Goal: Transaction & Acquisition: Purchase product/service

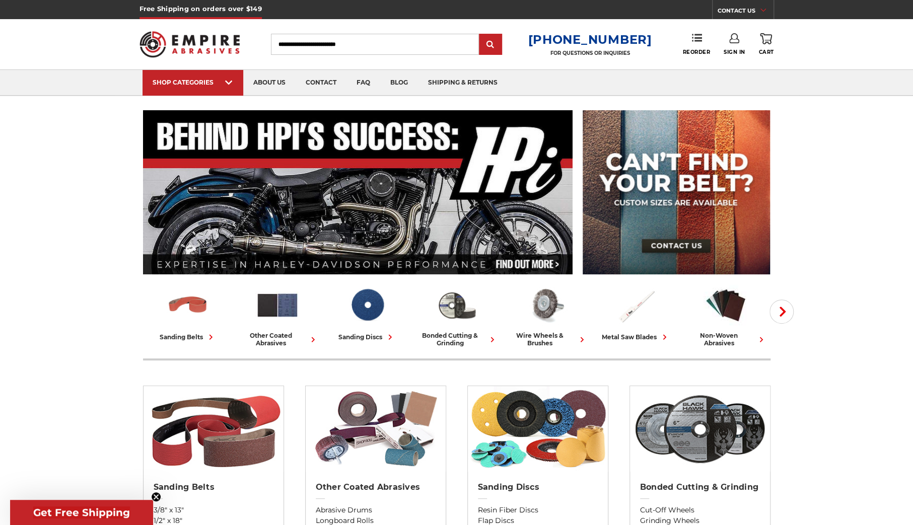
click at [732, 48] on link "Sign In" at bounding box center [734, 44] width 22 height 22
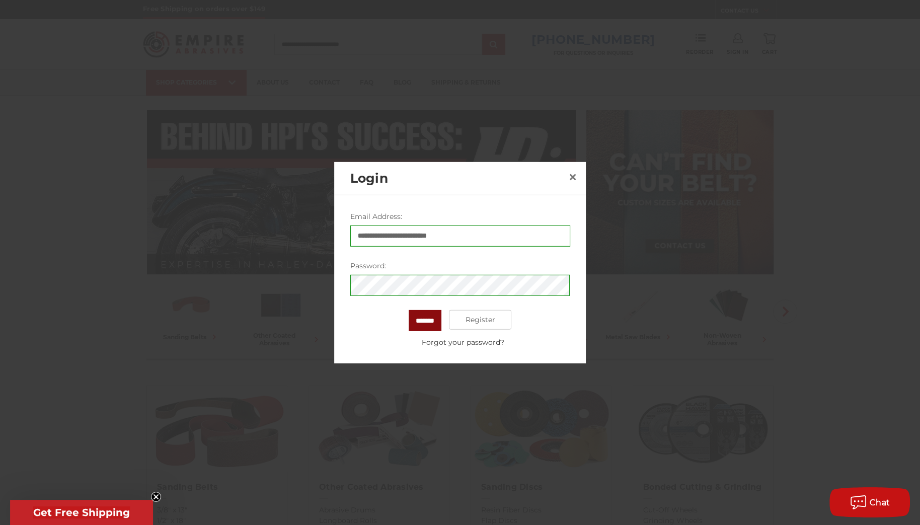
click at [410, 327] on input "*******" at bounding box center [425, 320] width 33 height 21
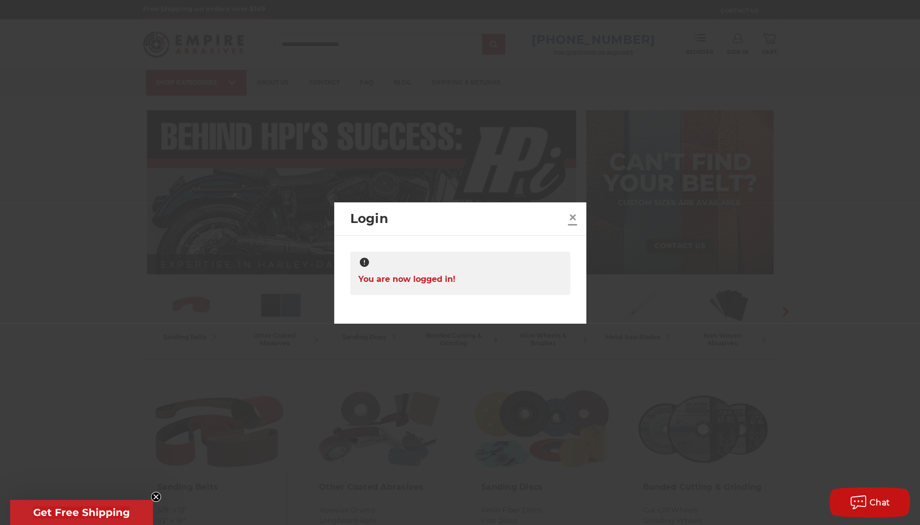
click at [576, 214] on span "×" at bounding box center [572, 217] width 9 height 20
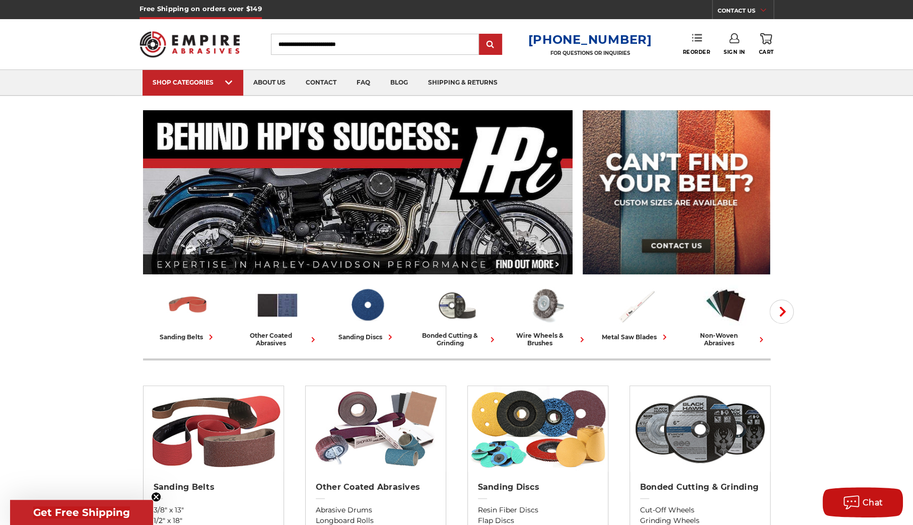
click at [684, 43] on link "Reorder" at bounding box center [696, 44] width 28 height 22
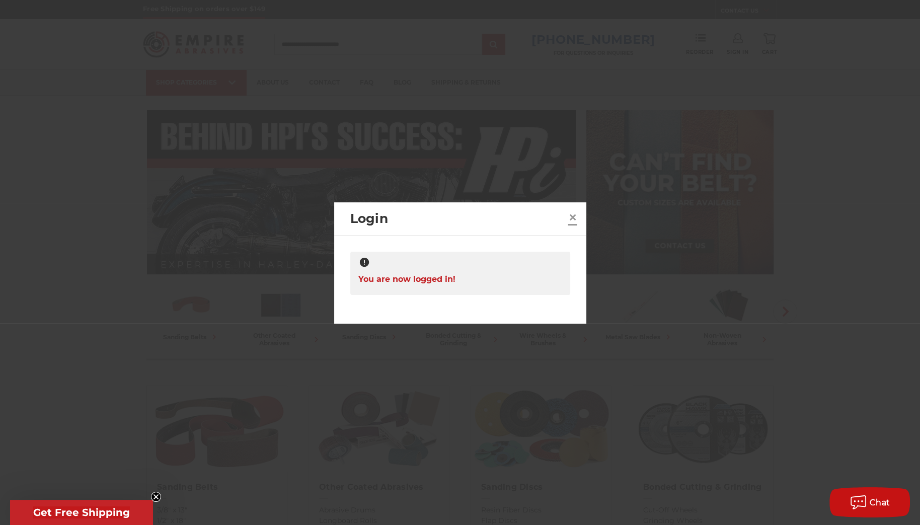
click at [576, 216] on span "×" at bounding box center [572, 217] width 9 height 20
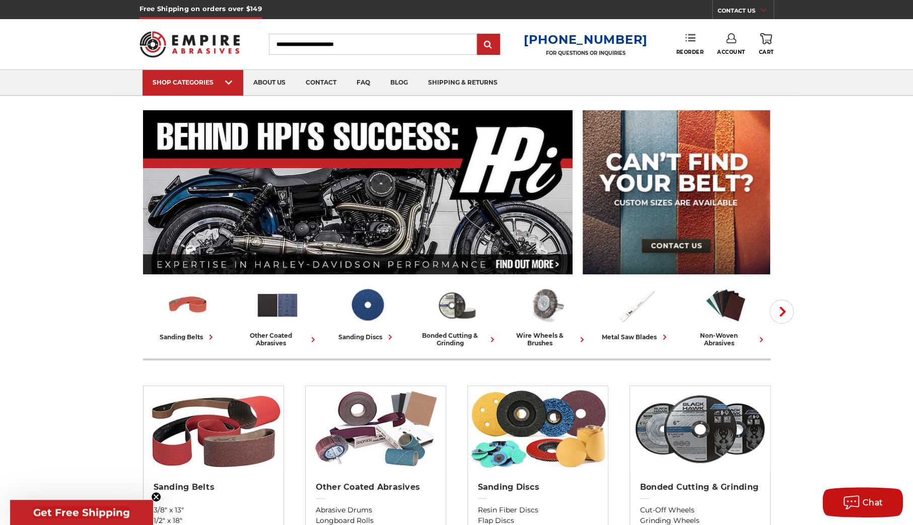
click at [689, 46] on link "Reorder" at bounding box center [690, 44] width 28 height 22
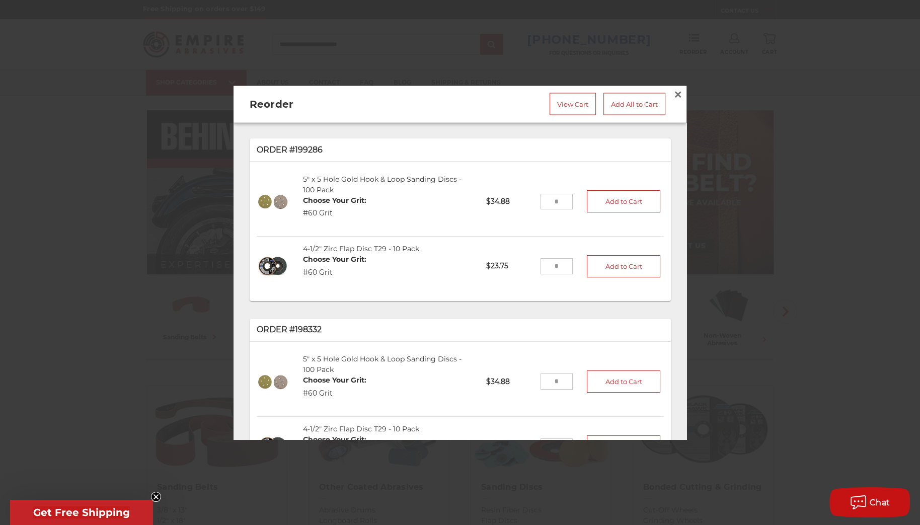
drag, startPoint x: 555, startPoint y: 262, endPoint x: 531, endPoint y: 268, distance: 24.9
click at [541, 268] on input "tel" at bounding box center [557, 266] width 33 height 16
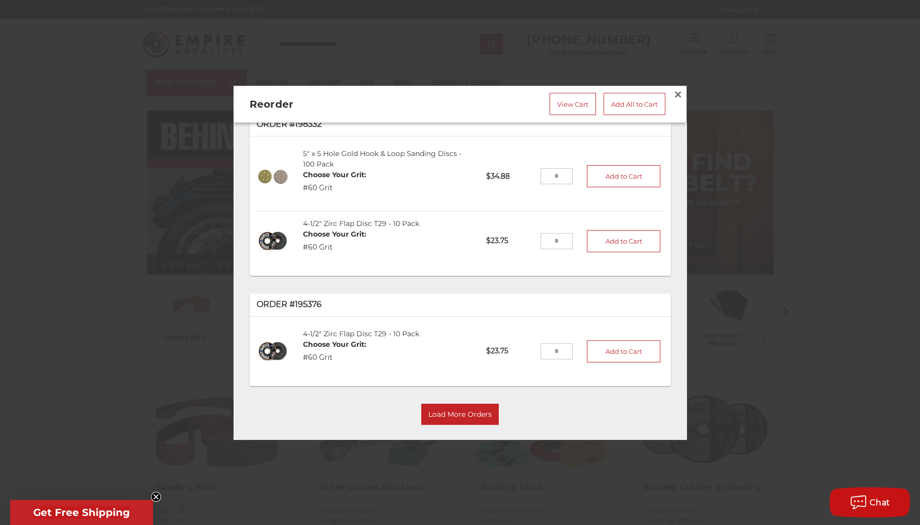
scroll to position [212, 0]
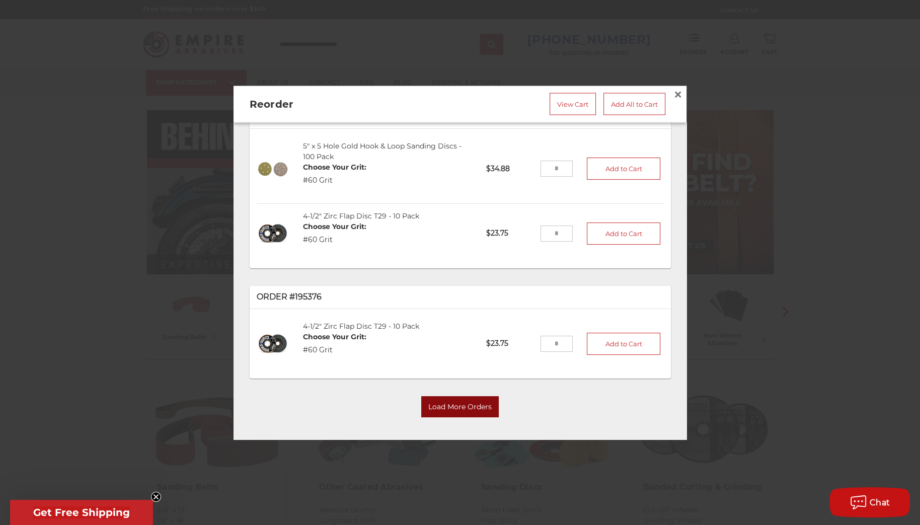
click at [460, 412] on button "Load More Orders" at bounding box center [460, 406] width 78 height 21
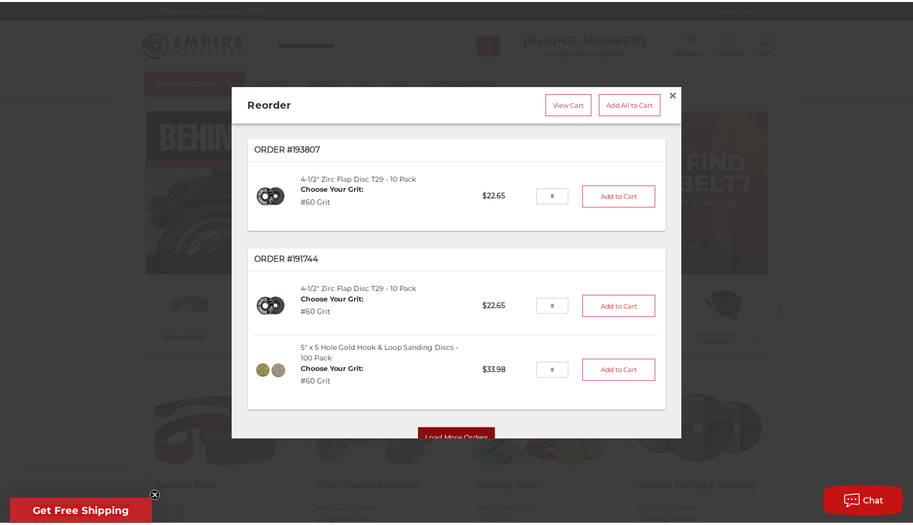
scroll to position [633, 0]
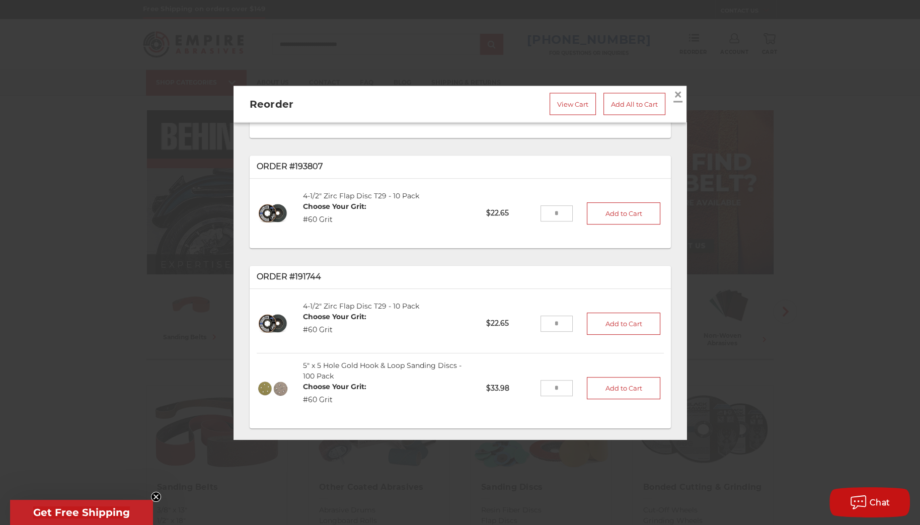
click at [674, 96] on span "×" at bounding box center [678, 94] width 9 height 20
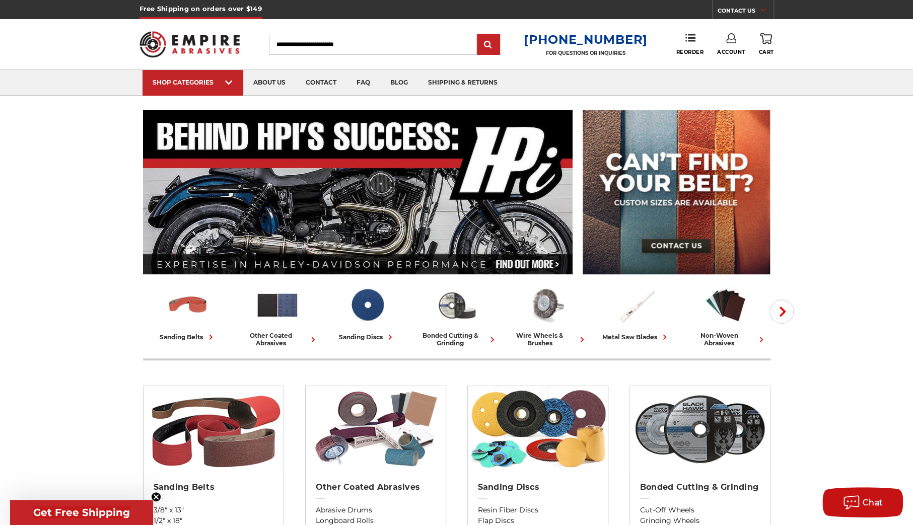
click at [733, 47] on link "Account" at bounding box center [731, 44] width 28 height 22
click at [730, 61] on link "Account" at bounding box center [731, 65] width 72 height 19
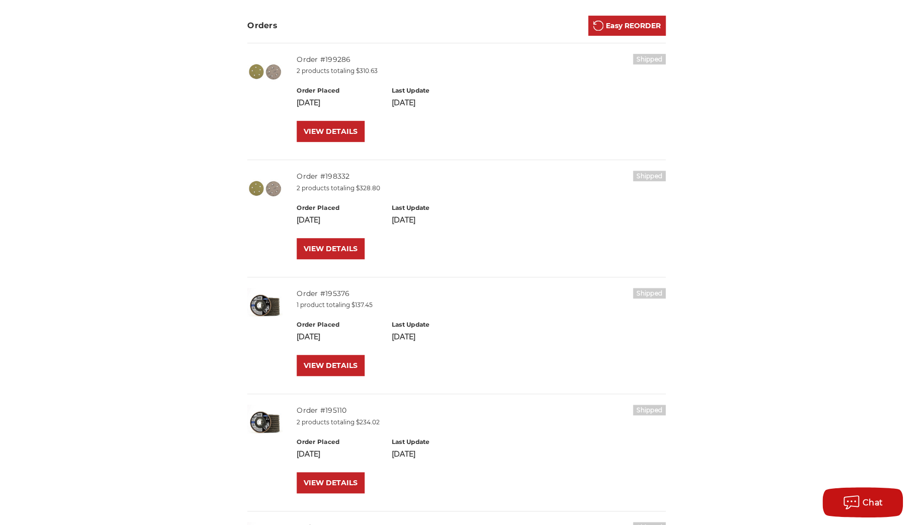
scroll to position [302, 0]
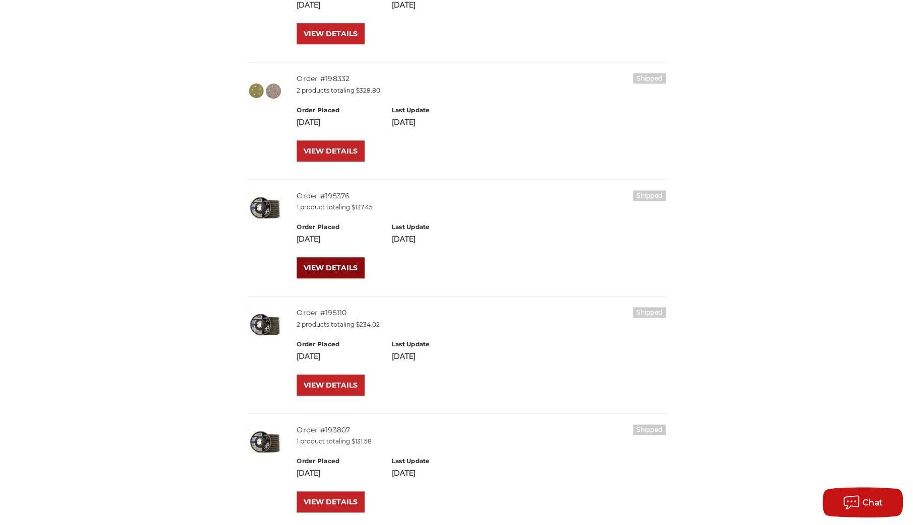
click at [335, 267] on link "VIEW DETAILS" at bounding box center [331, 267] width 68 height 21
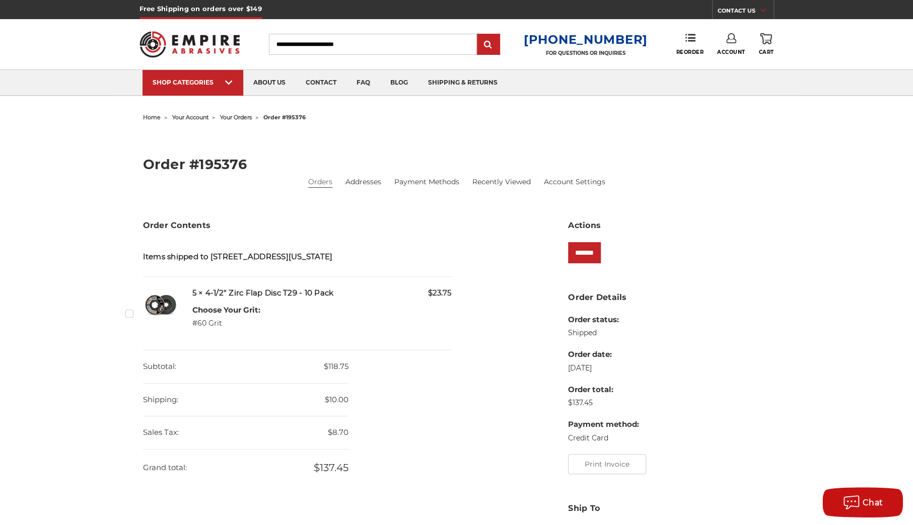
click at [585, 240] on section "Actions *******" at bounding box center [669, 244] width 202 height 51
click at [592, 251] on input "*******" at bounding box center [584, 252] width 33 height 21
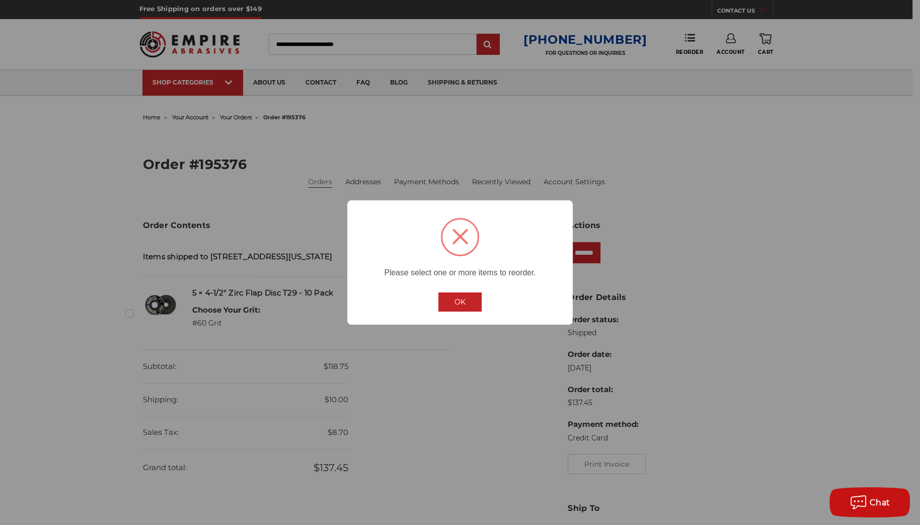
click at [472, 309] on button "OK" at bounding box center [459, 301] width 43 height 19
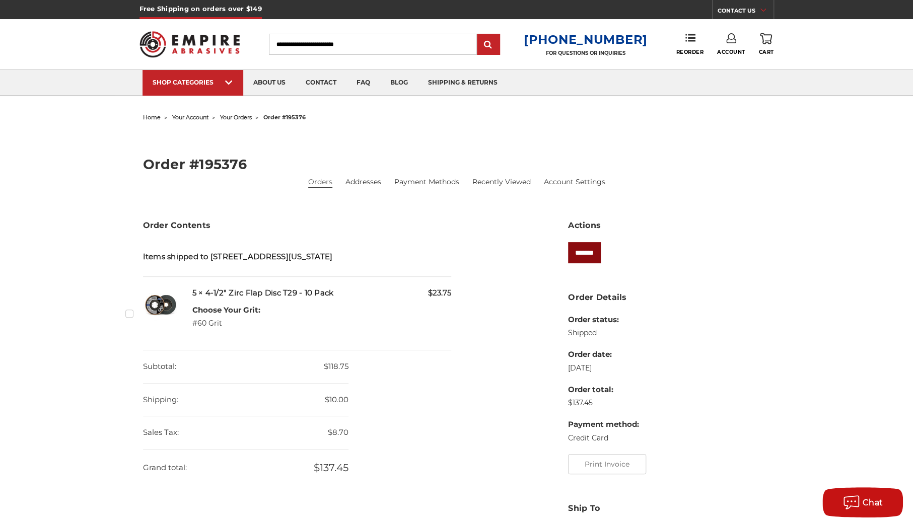
click at [592, 254] on input "*******" at bounding box center [584, 252] width 33 height 21
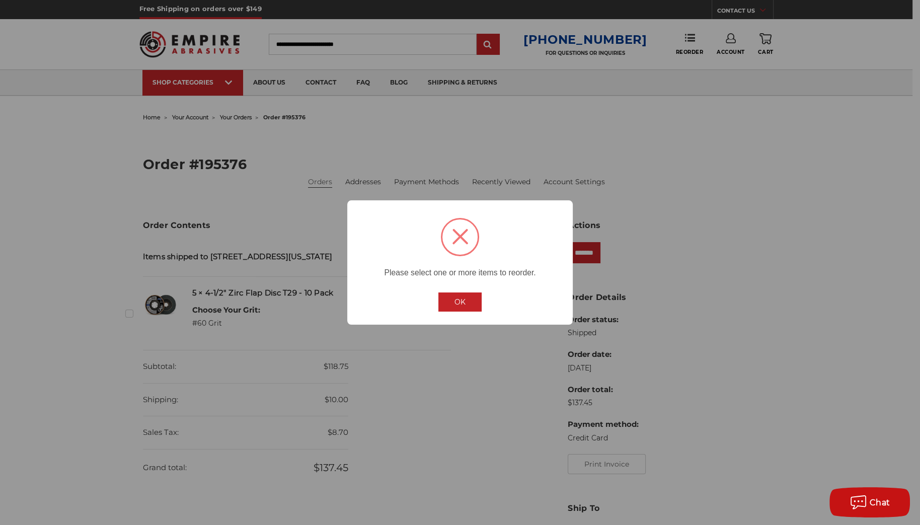
click at [463, 301] on button "OK" at bounding box center [459, 301] width 43 height 19
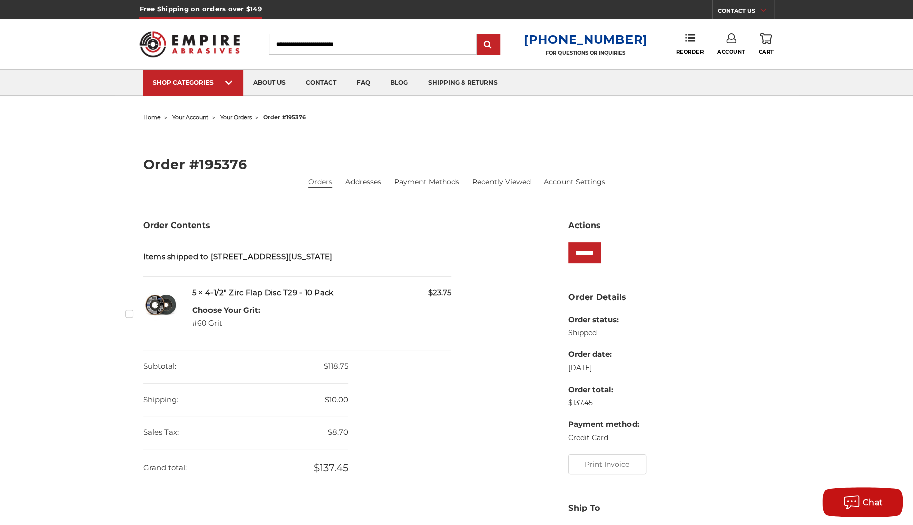
click at [134, 319] on label "Checkbox 531054 label" at bounding box center [130, 313] width 11 height 11
click at [601, 246] on input "*******" at bounding box center [584, 252] width 33 height 21
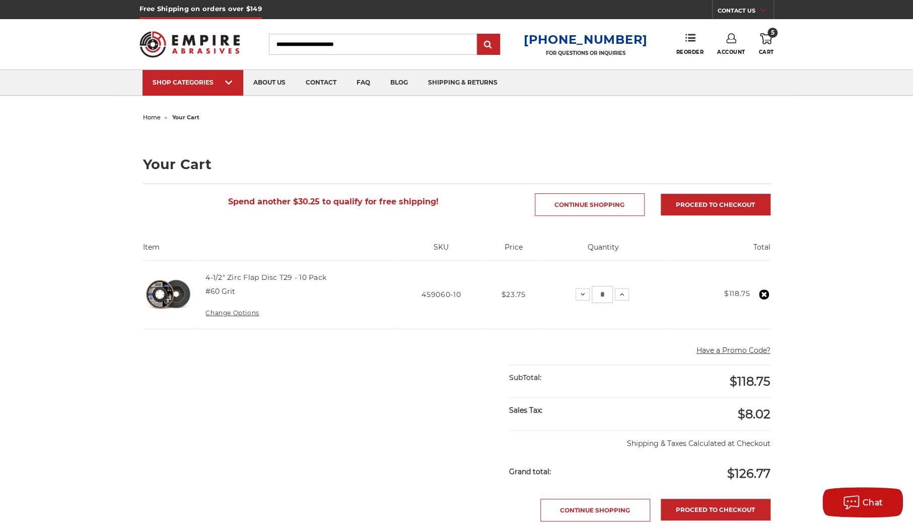
drag, startPoint x: 606, startPoint y: 297, endPoint x: 593, endPoint y: 299, distance: 12.8
click at [593, 299] on input "*" at bounding box center [602, 294] width 21 height 17
click at [830, 281] on div "home your cart Your Cart Spend another $30.25 to qualify for free shipping! Con…" at bounding box center [456, 425] width 913 height 631
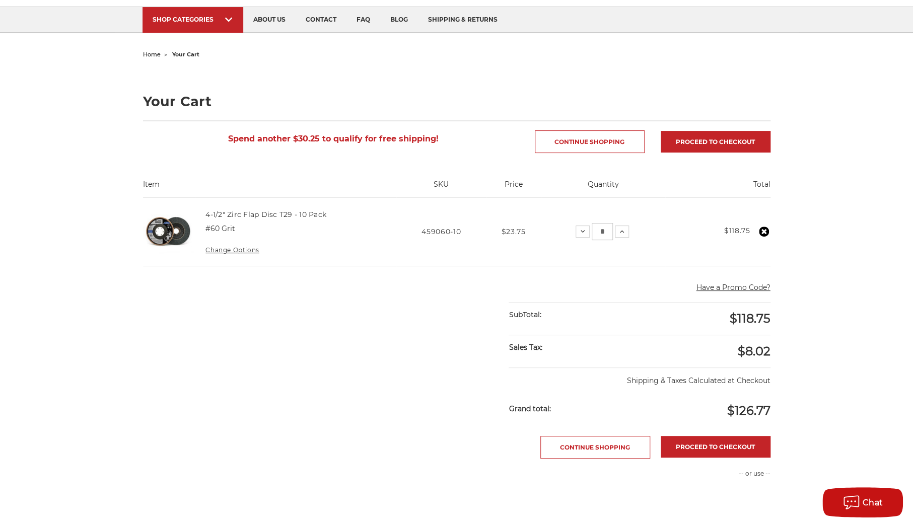
scroll to position [100, 0]
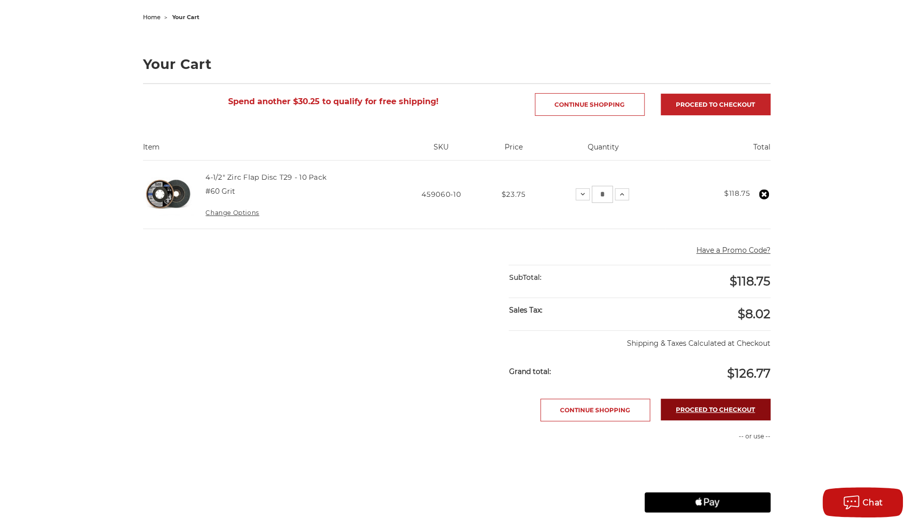
click at [733, 408] on link "Proceed to checkout" at bounding box center [715, 410] width 110 height 22
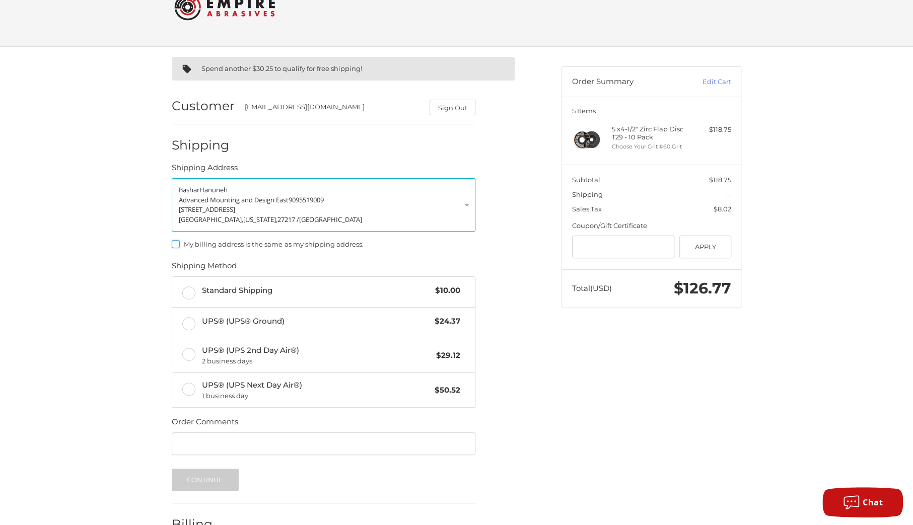
scroll to position [50, 0]
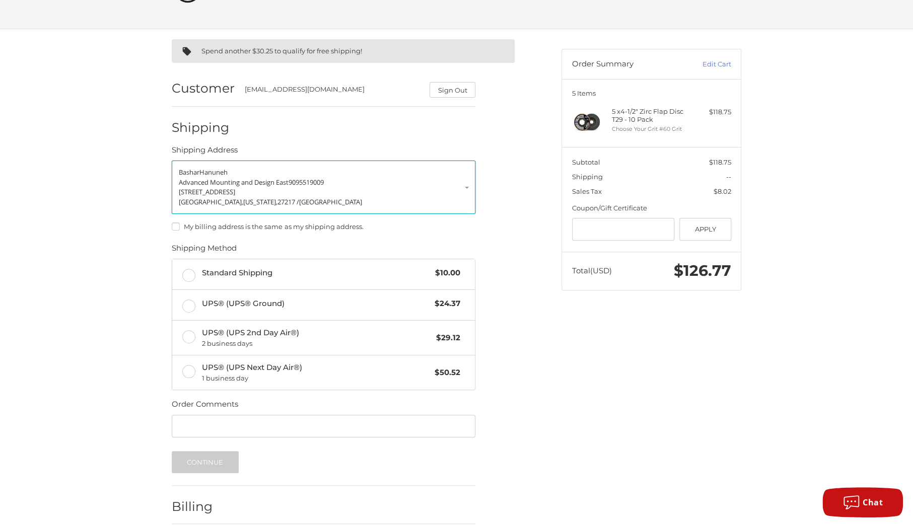
click at [470, 193] on link "Bashar Hanuneh Advanced Mounting and Design East 9095519009 256 WEST Trade St B…" at bounding box center [324, 187] width 304 height 53
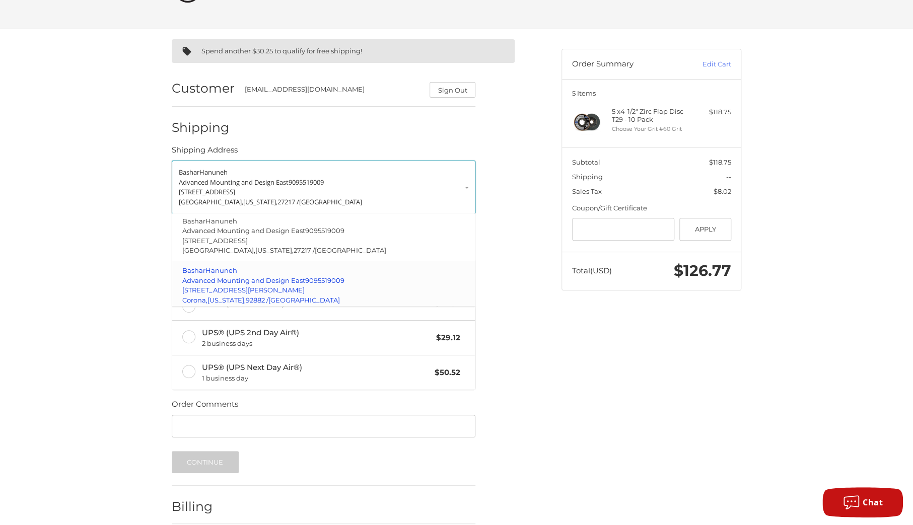
scroll to position [34, 0]
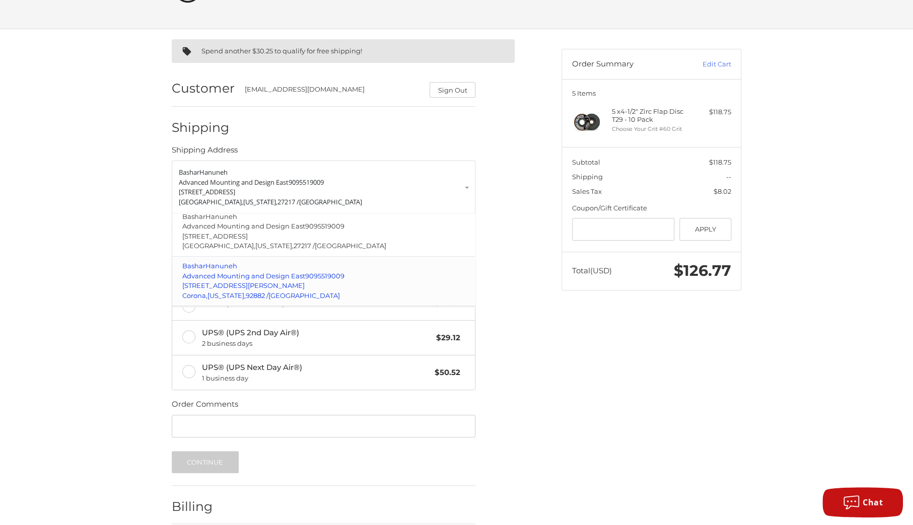
click at [276, 261] on p "Bashar Hanuneh" at bounding box center [323, 266] width 283 height 10
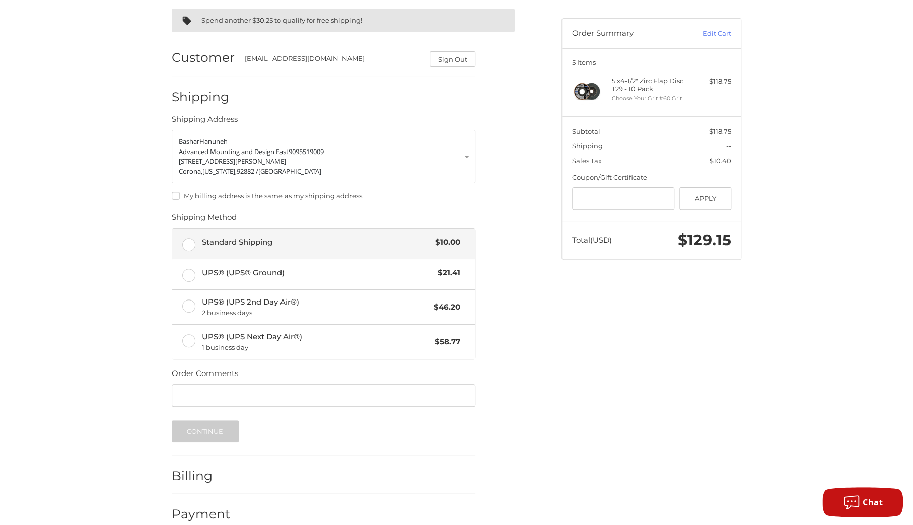
scroll to position [96, 0]
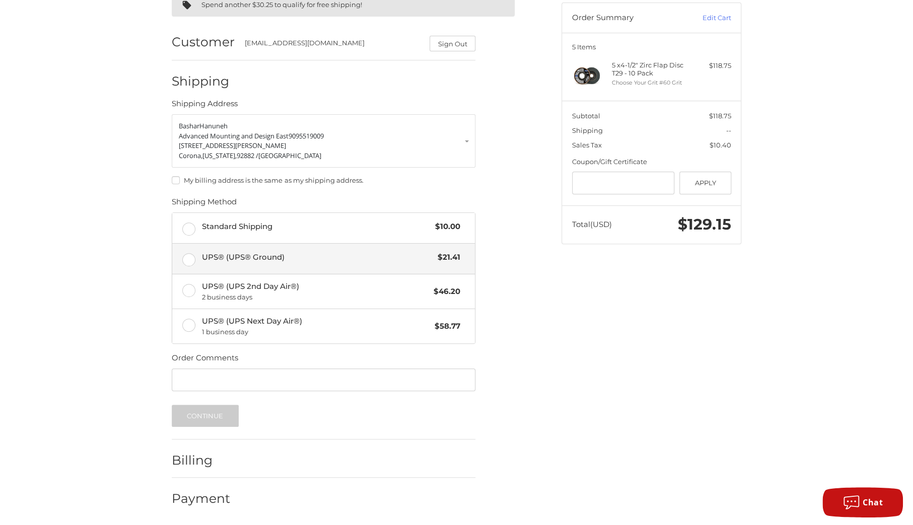
click at [185, 259] on label "UPS® (UPS® Ground) $21.41" at bounding box center [323, 259] width 303 height 30
click at [227, 416] on button "Continue" at bounding box center [205, 416] width 67 height 22
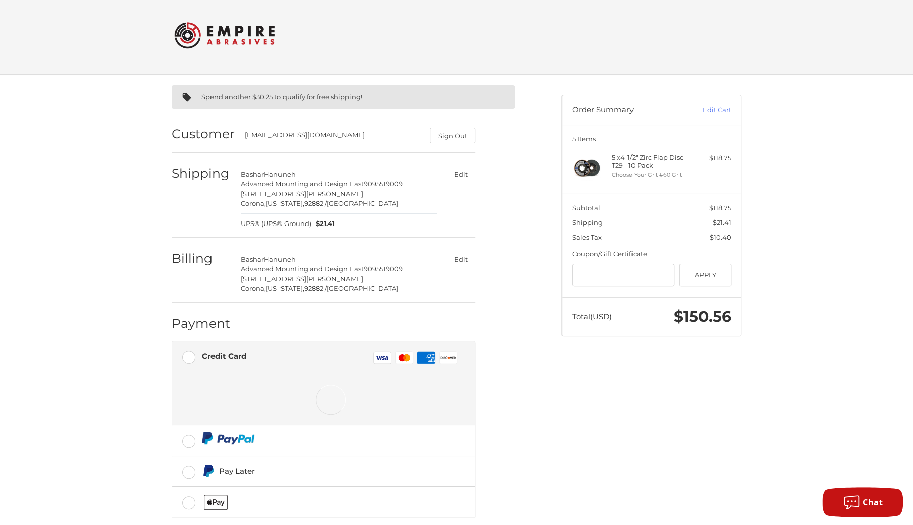
scroll to position [58, 0]
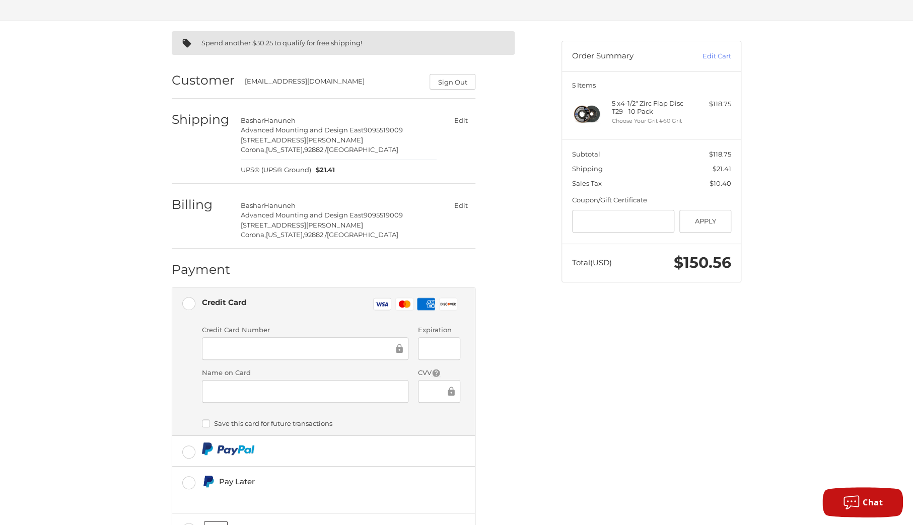
click at [312, 355] on div at bounding box center [305, 348] width 206 height 23
drag, startPoint x: 578, startPoint y: 378, endPoint x: 524, endPoint y: 366, distance: 55.1
click at [578, 378] on div "Spend another $30.25 to qualify for free shipping! Customer bashar@advancedmoun…" at bounding box center [457, 313] width 604 height 584
click at [424, 383] on div at bounding box center [439, 391] width 42 height 23
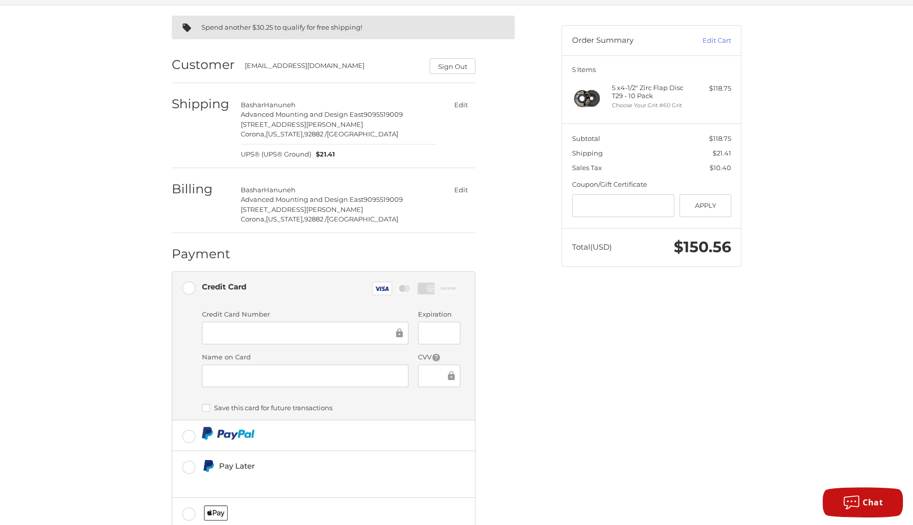
scroll to position [138, 0]
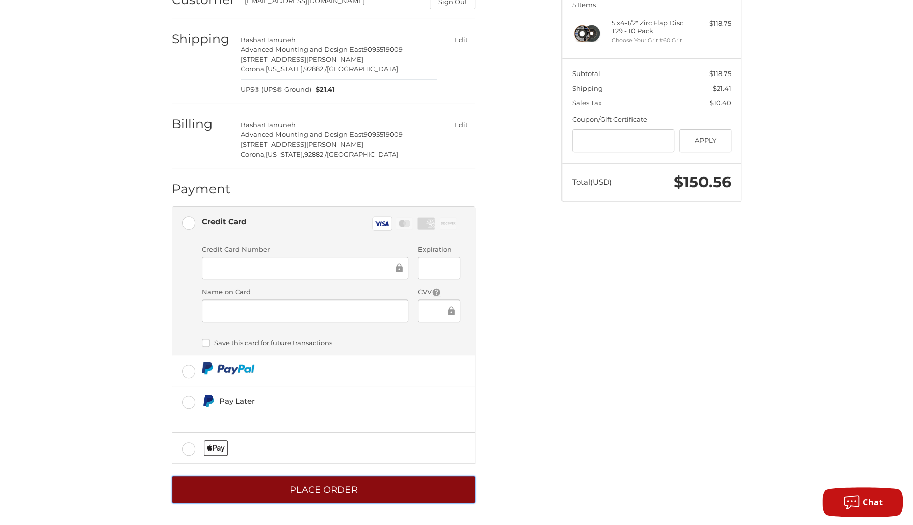
click at [375, 488] on button "Place Order" at bounding box center [324, 490] width 304 height 28
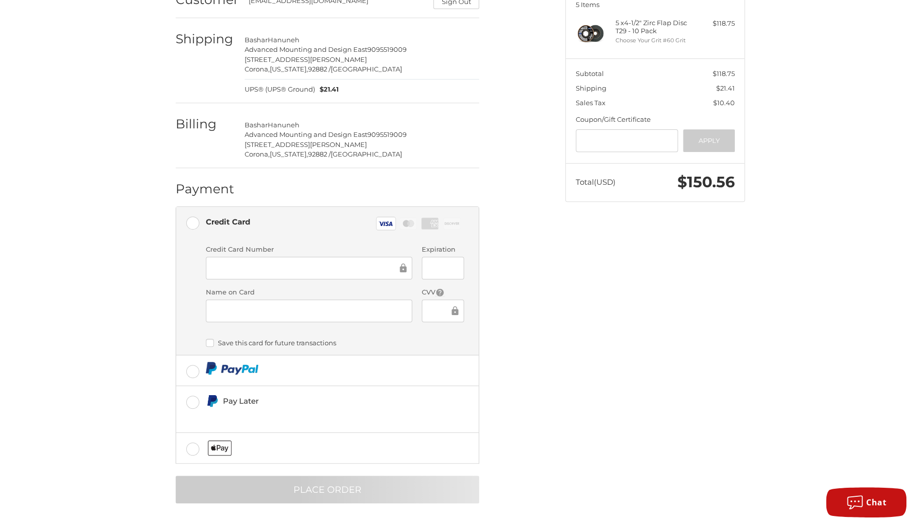
scroll to position [0, 0]
